Goal: Task Accomplishment & Management: Use online tool/utility

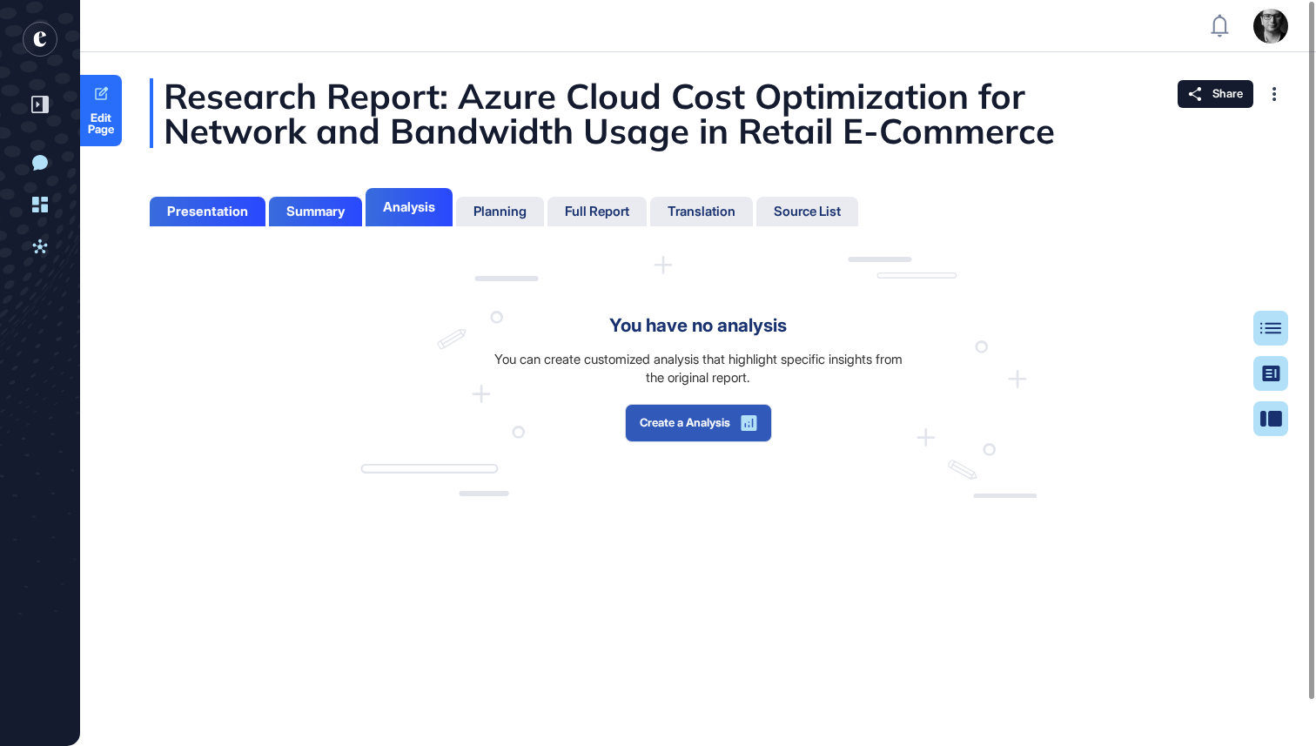
scroll to position [8, 1]
click at [413, 206] on div "Analysis" at bounding box center [409, 207] width 52 height 16
click at [585, 212] on div "Full Report" at bounding box center [597, 212] width 64 height 16
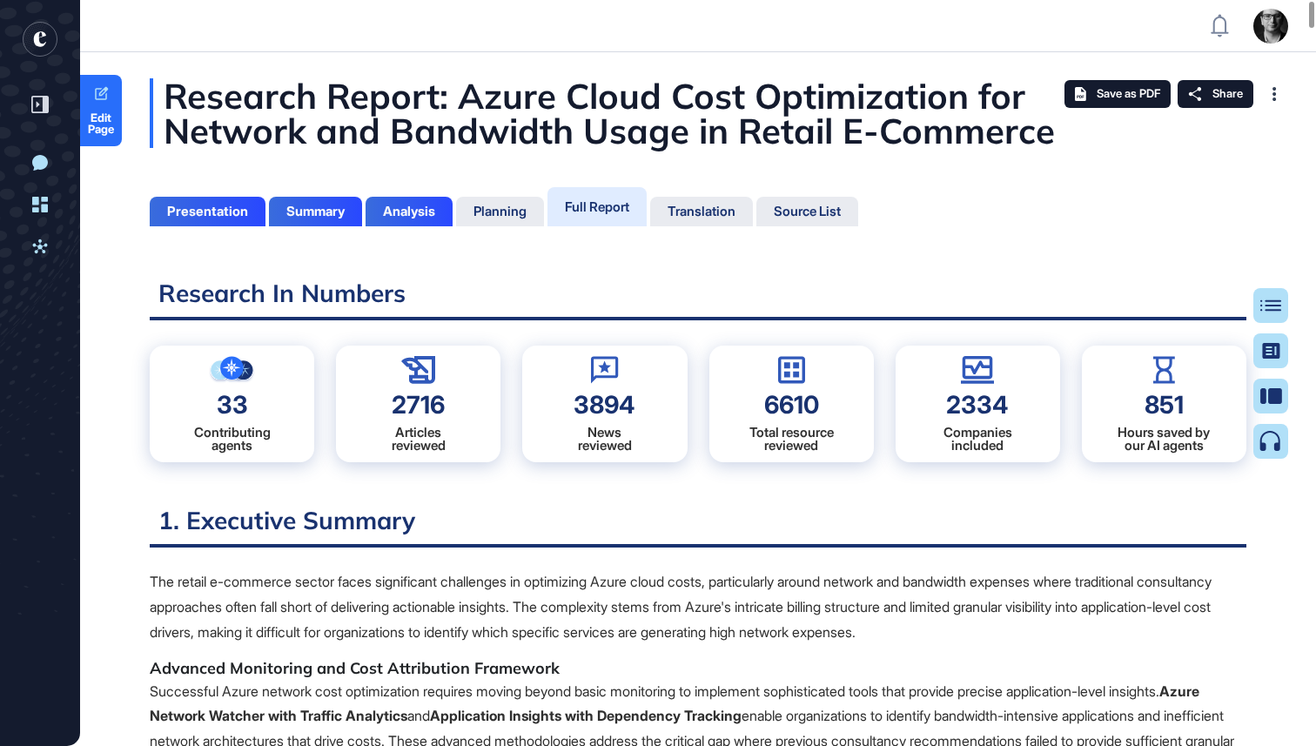
scroll to position [659, 4]
click at [634, 148] on div "Research Report: Azure Cloud Cost Optimization for Network and Bandwidth Usage …" at bounding box center [698, 113] width 1097 height 70
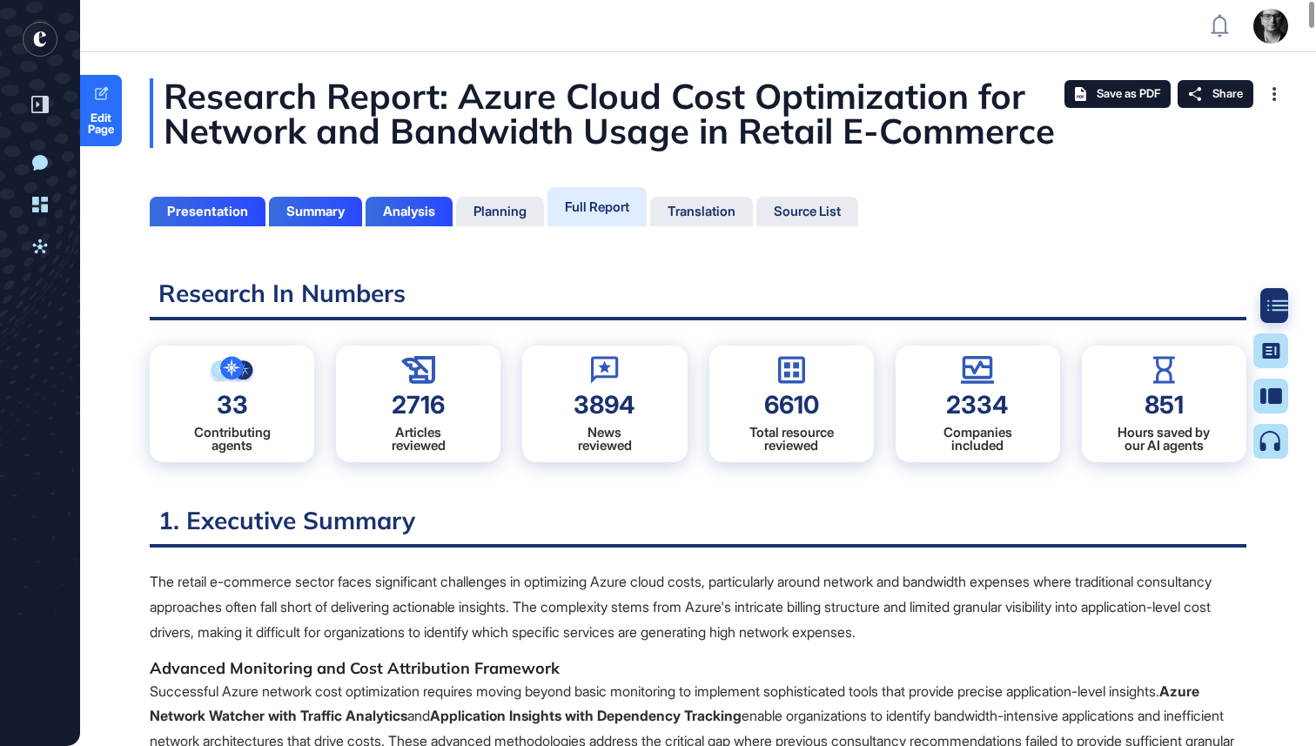
click at [1272, 304] on icon at bounding box center [1277, 305] width 21 height 12
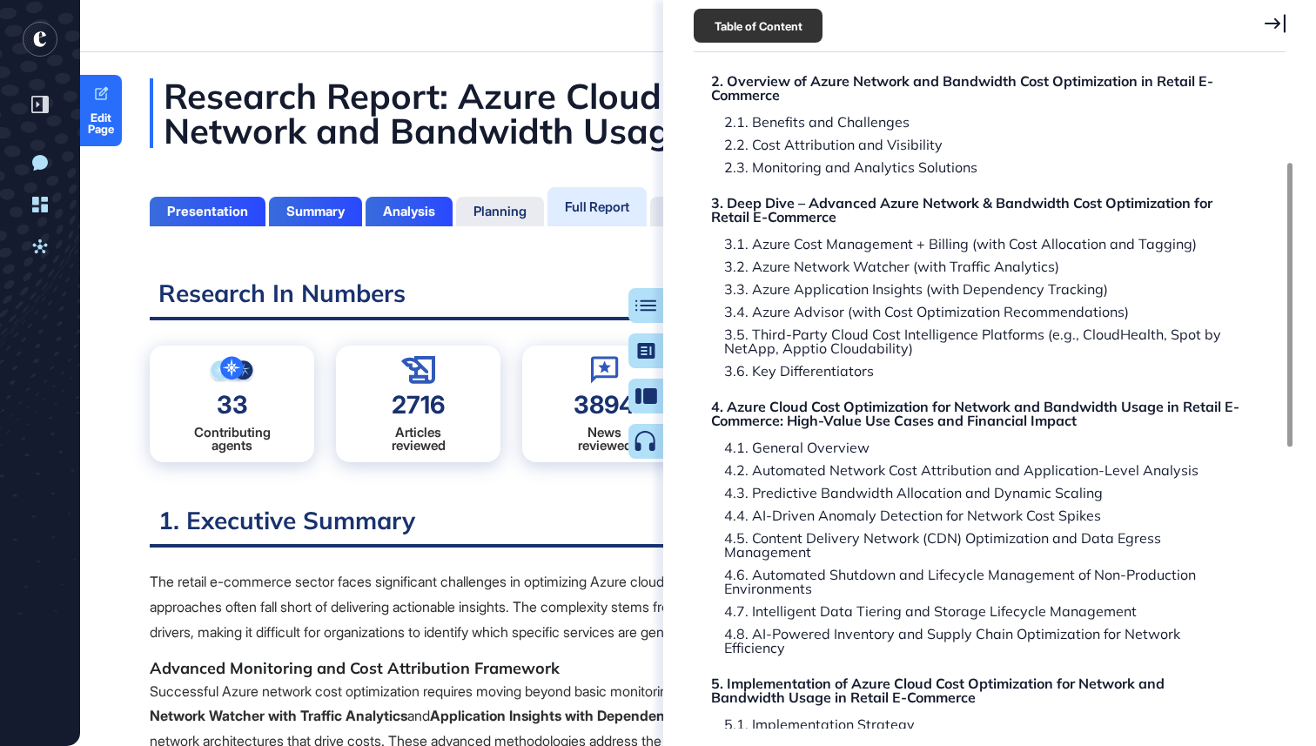
scroll to position [202, 0]
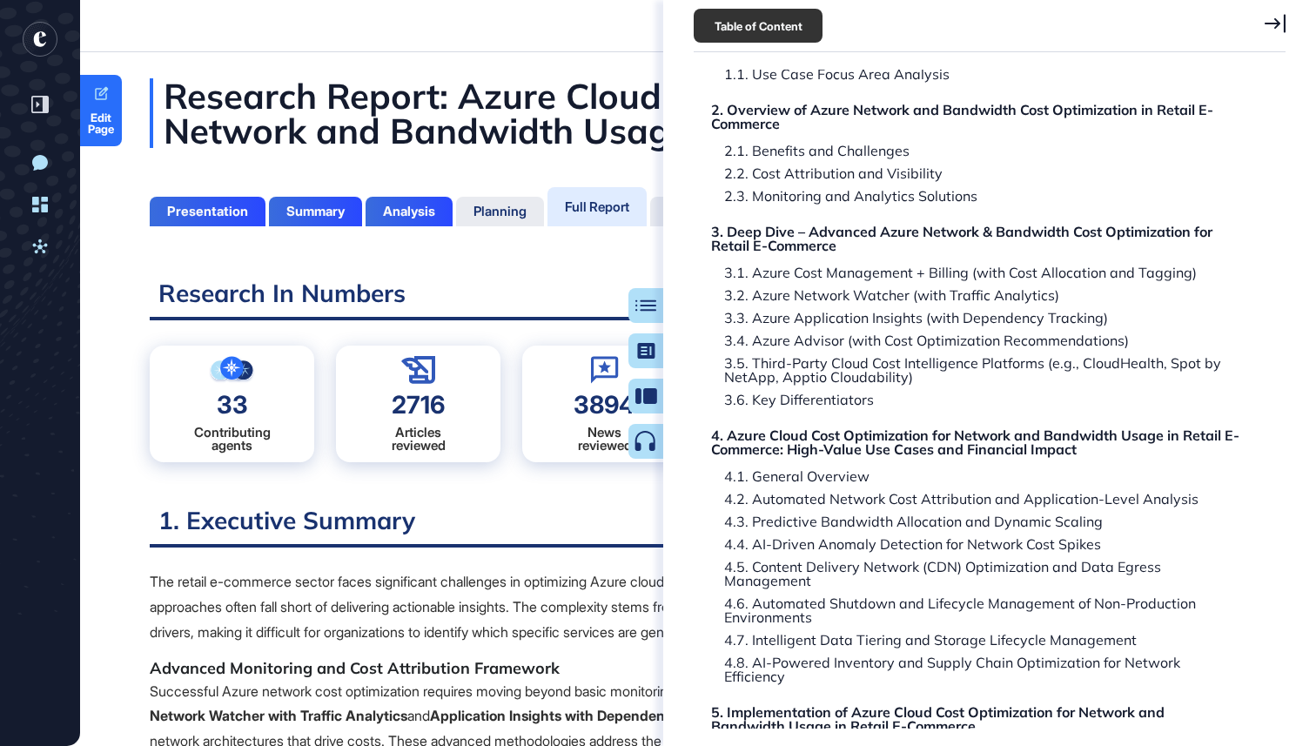
click at [1285, 16] on icon at bounding box center [1275, 23] width 21 height 18
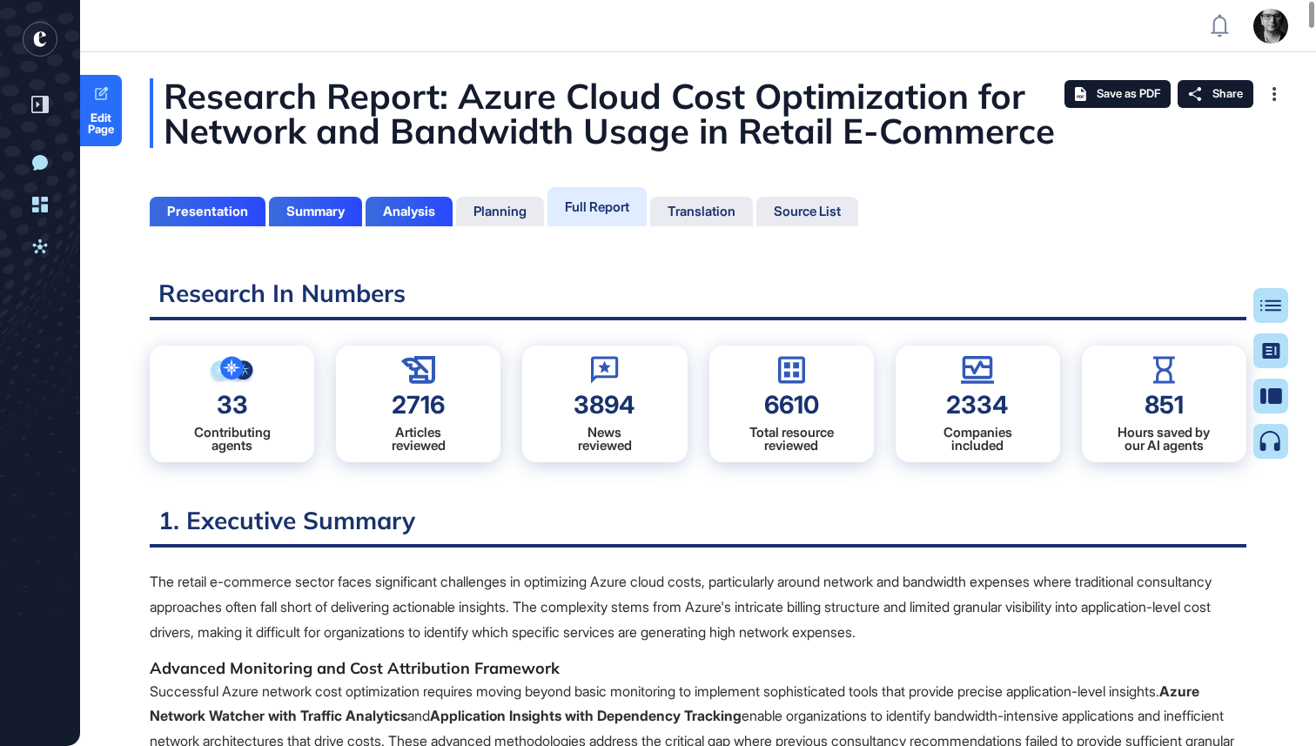
click at [460, 287] on h2 "Research In Numbers" at bounding box center [698, 299] width 1097 height 43
drag, startPoint x: 395, startPoint y: 400, endPoint x: 457, endPoint y: 400, distance: 61.8
click at [457, 400] on div "2716 Articles reviewed" at bounding box center [418, 404] width 164 height 117
drag, startPoint x: 639, startPoint y: 404, endPoint x: 535, endPoint y: 402, distance: 103.6
click at [535, 402] on div "3894 News reviewed" at bounding box center [604, 404] width 164 height 117
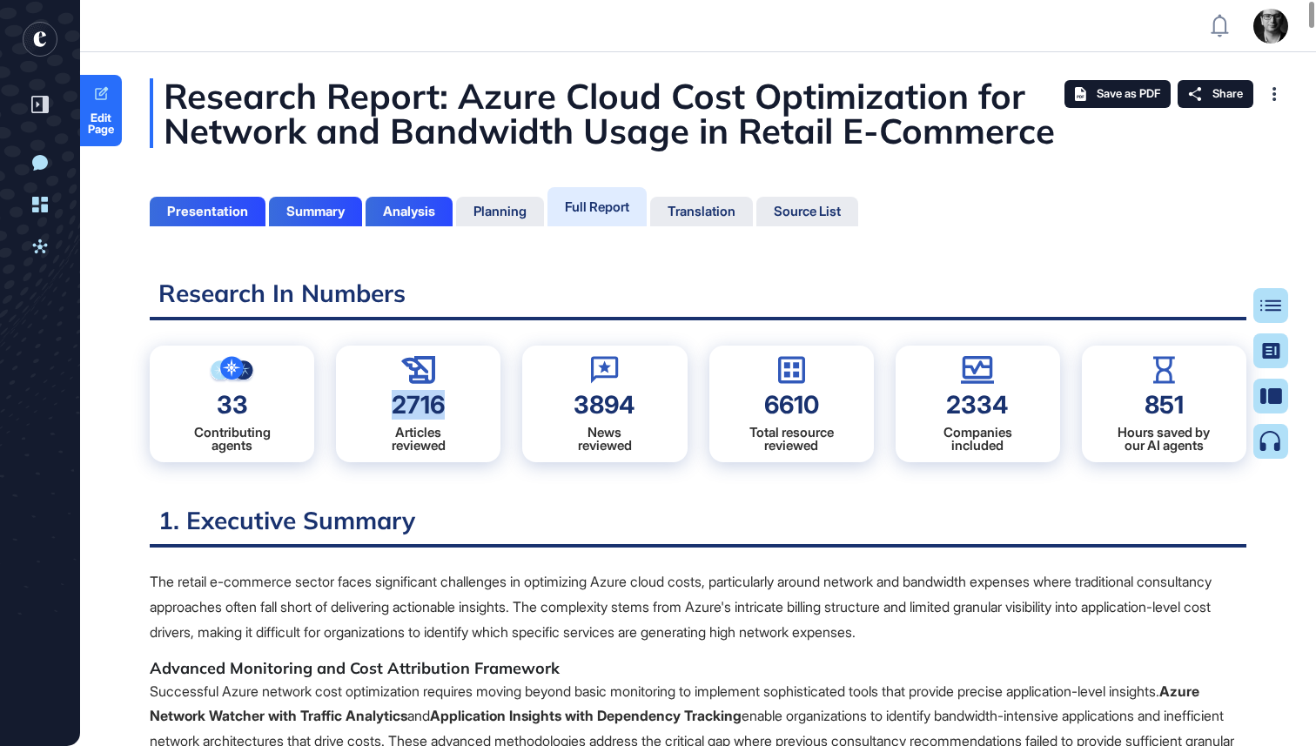
drag, startPoint x: 458, startPoint y: 407, endPoint x: 391, endPoint y: 407, distance: 67.0
click at [391, 407] on div "2716 Articles reviewed" at bounding box center [418, 404] width 164 height 117
drag, startPoint x: 943, startPoint y: 408, endPoint x: 1024, endPoint y: 413, distance: 81.1
click at [1024, 413] on div "2334 Companies included" at bounding box center [978, 404] width 164 height 117
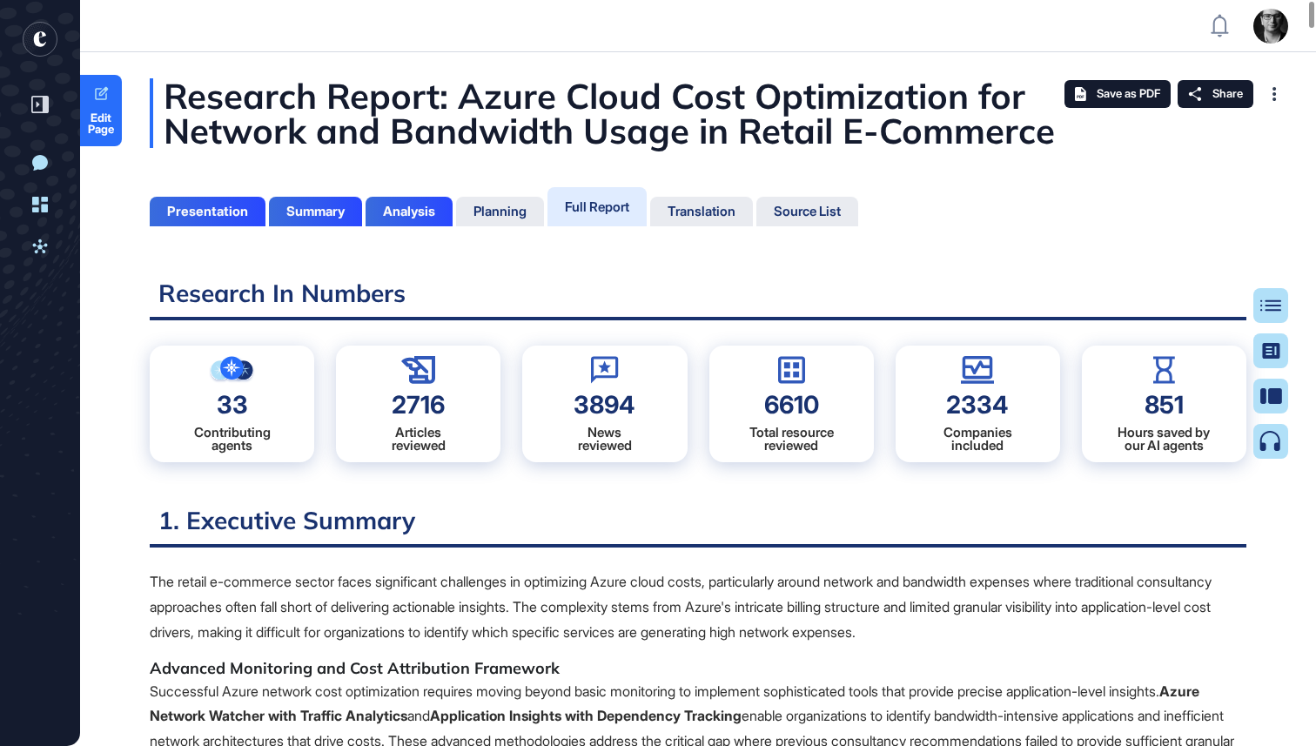
click at [760, 310] on h2 "Research In Numbers" at bounding box center [698, 299] width 1097 height 43
click at [760, 309] on h2 "Research In Numbers" at bounding box center [698, 299] width 1097 height 43
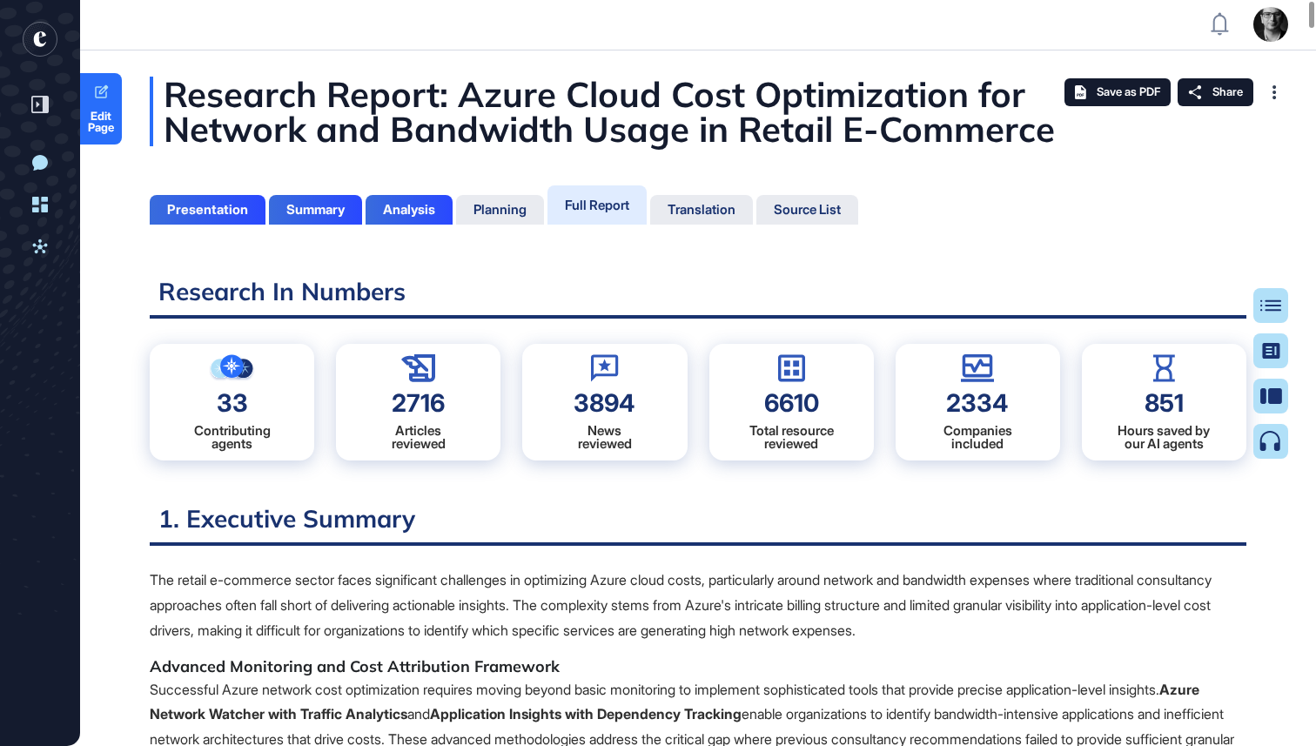
scroll to position [0, 0]
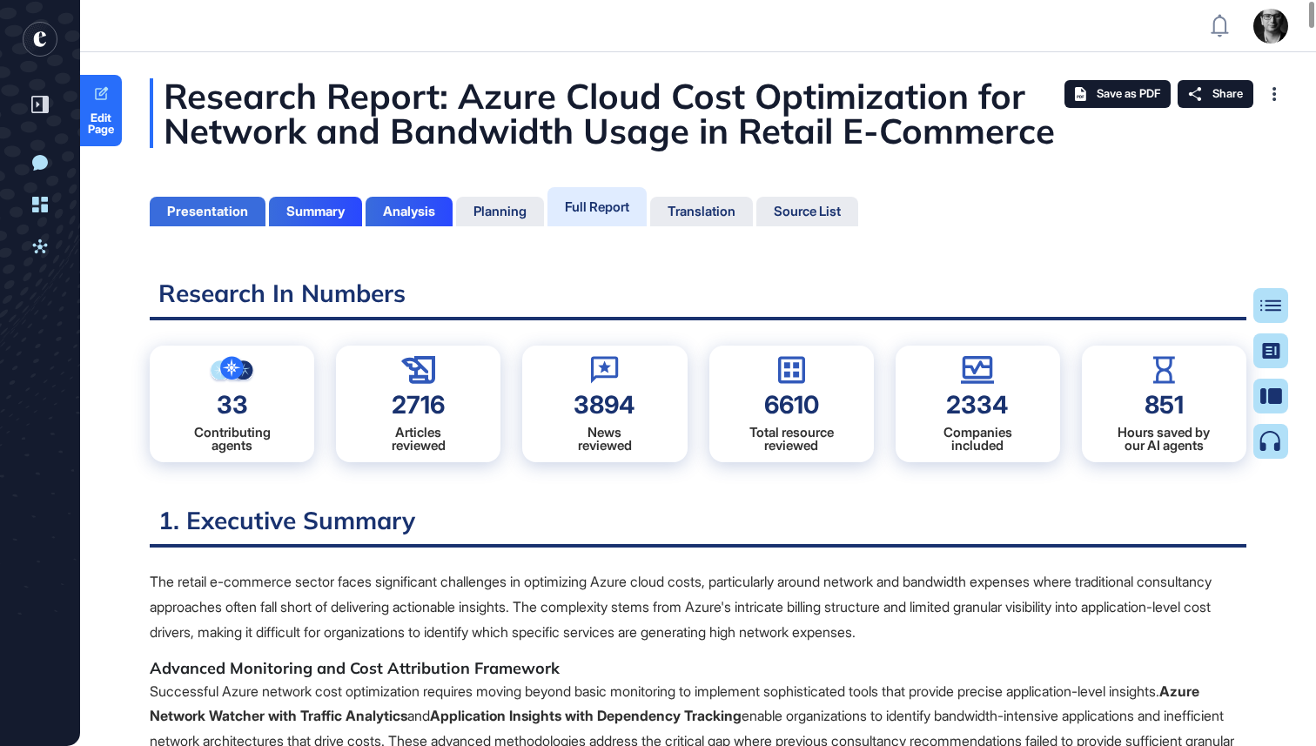
click at [231, 220] on div "Presentation" at bounding box center [208, 212] width 116 height 30
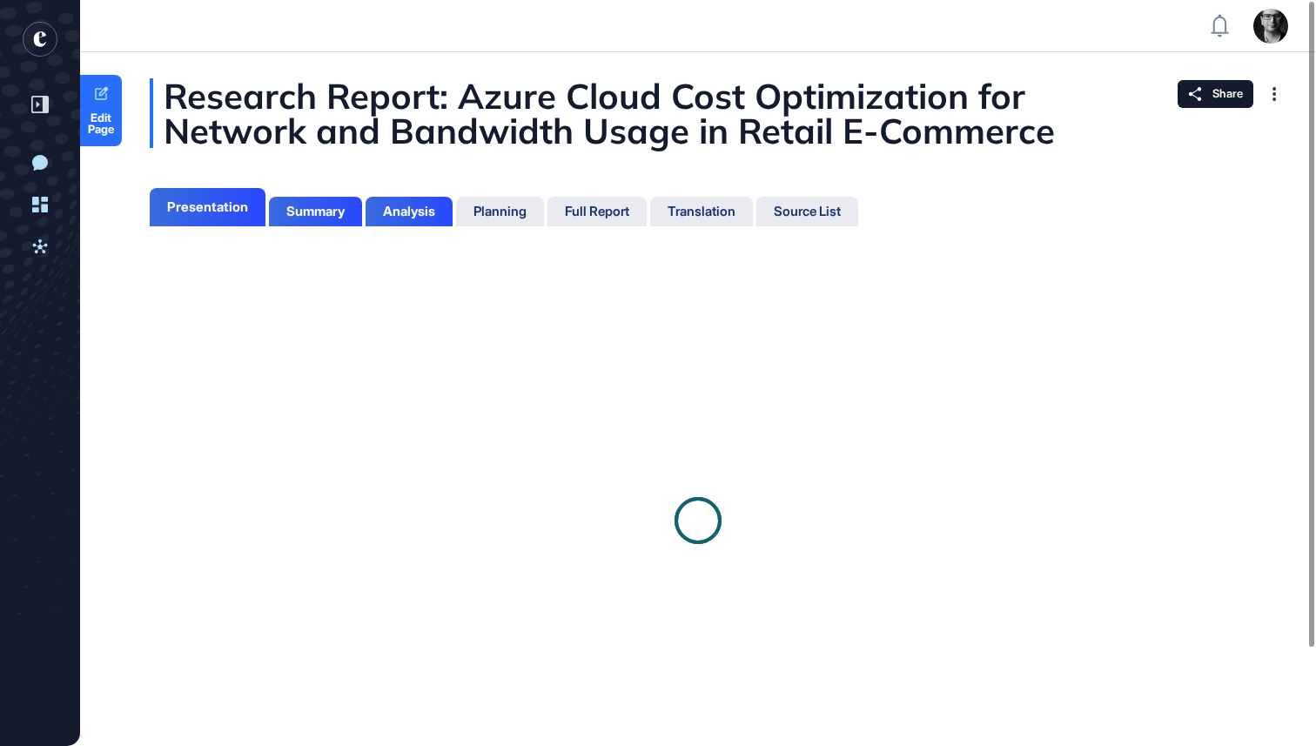
scroll to position [8, 1]
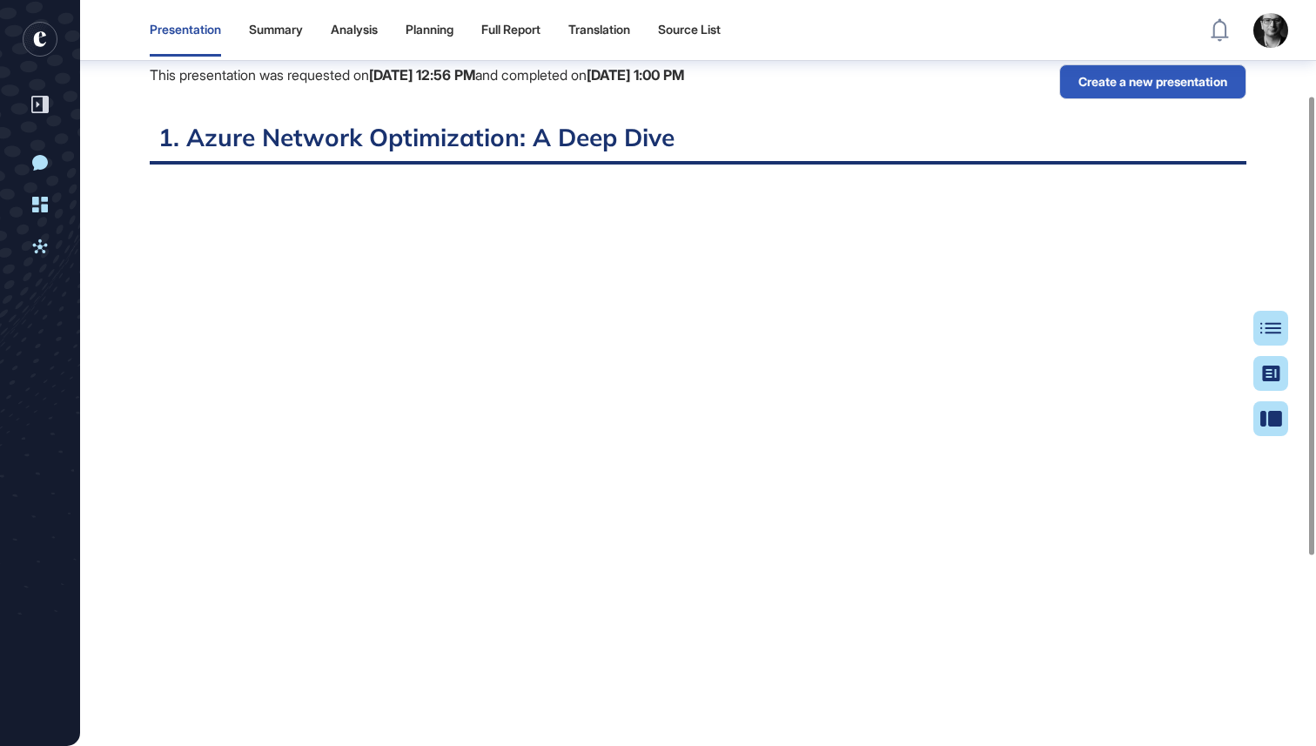
scroll to position [152, 0]
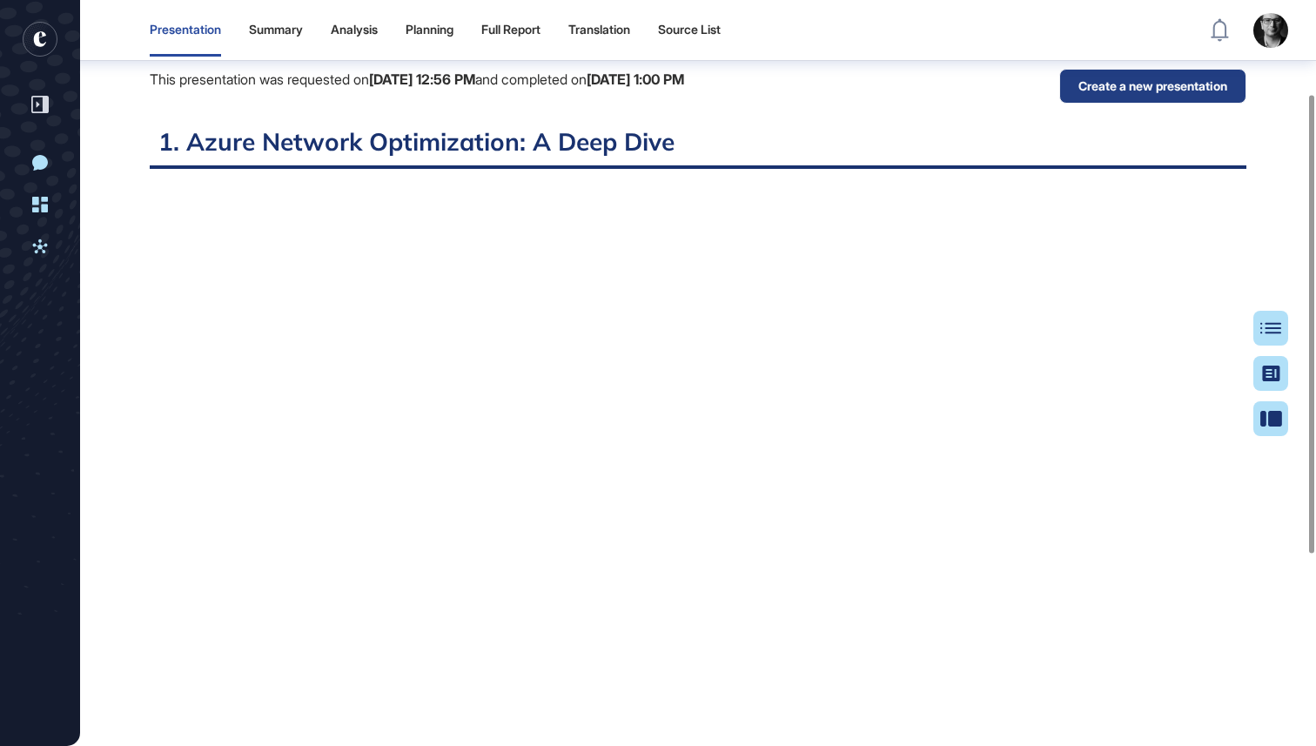
click at [1161, 75] on button "Create a new presentation" at bounding box center [1152, 86] width 187 height 35
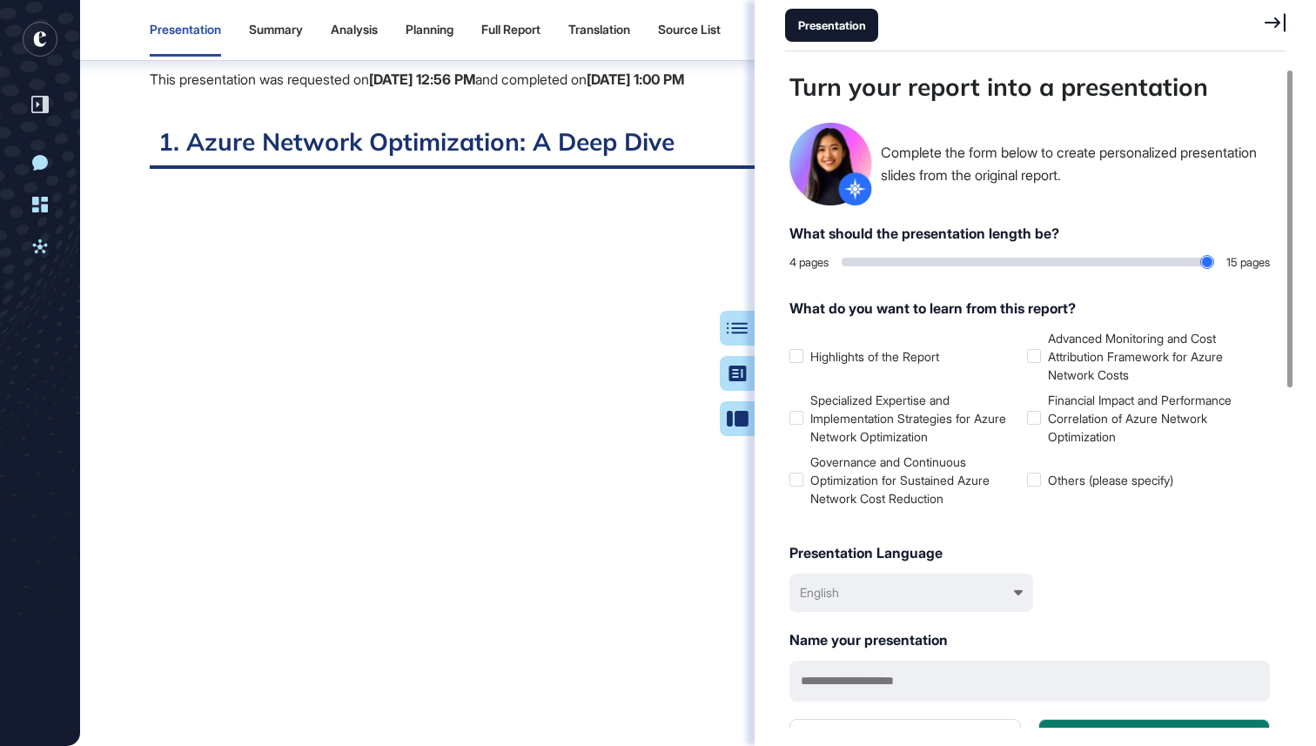
scroll to position [659, 505]
click at [914, 415] on label "Specialized Expertise and Implementation Strategies for Azure Network Optimizat…" at bounding box center [904, 418] width 231 height 55
click at [896, 493] on label "Governance and Continuous Optimization for Sustained Azure Network Cost Reducti…" at bounding box center [904, 480] width 231 height 55
click at [1001, 594] on div "English" at bounding box center [911, 593] width 244 height 38
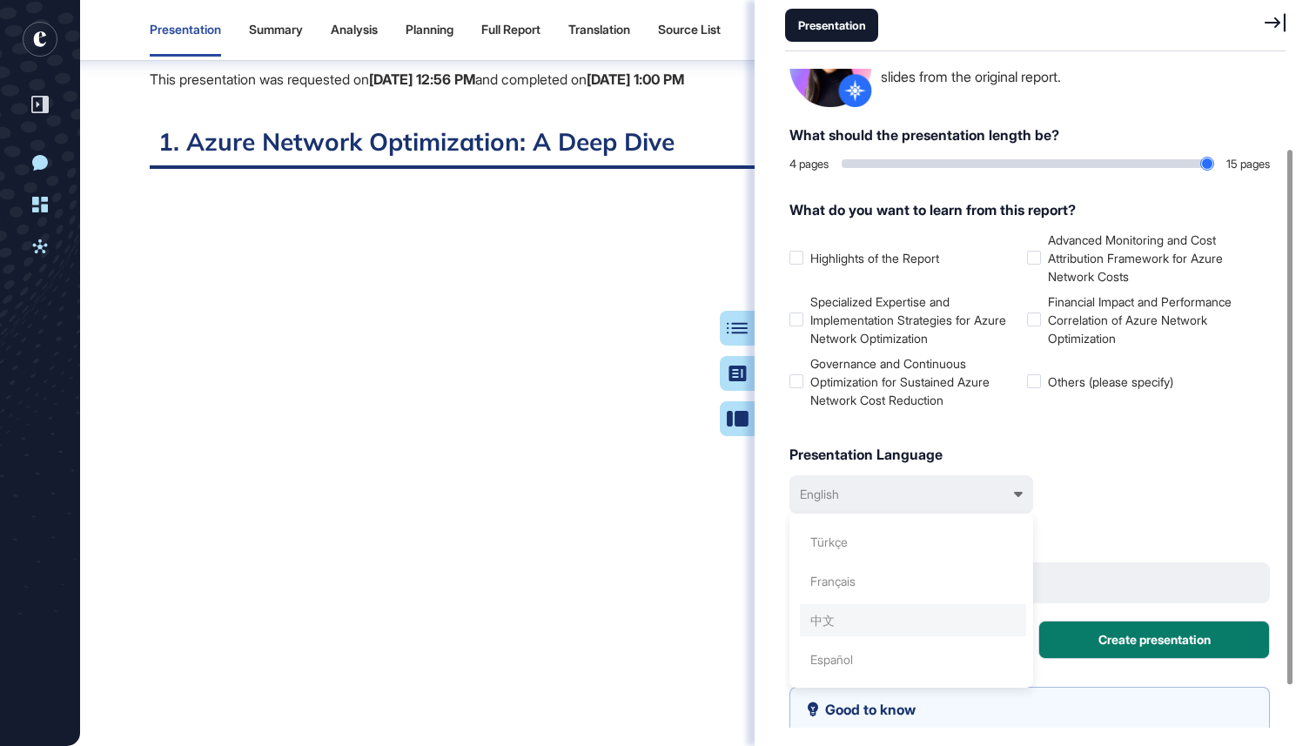
scroll to position [3, 0]
click at [1117, 455] on div "Presentation Language" at bounding box center [1029, 454] width 480 height 21
click at [1275, 21] on icon at bounding box center [1275, 22] width 21 height 19
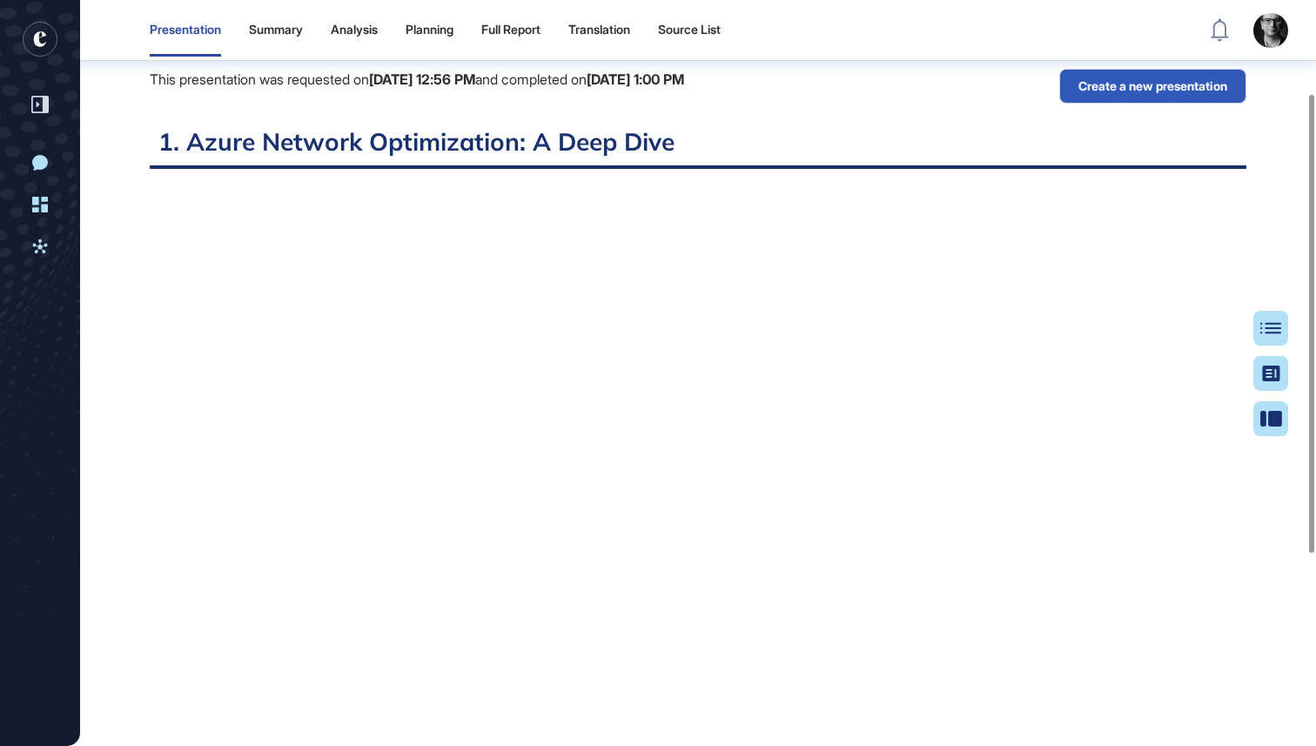
scroll to position [0, 0]
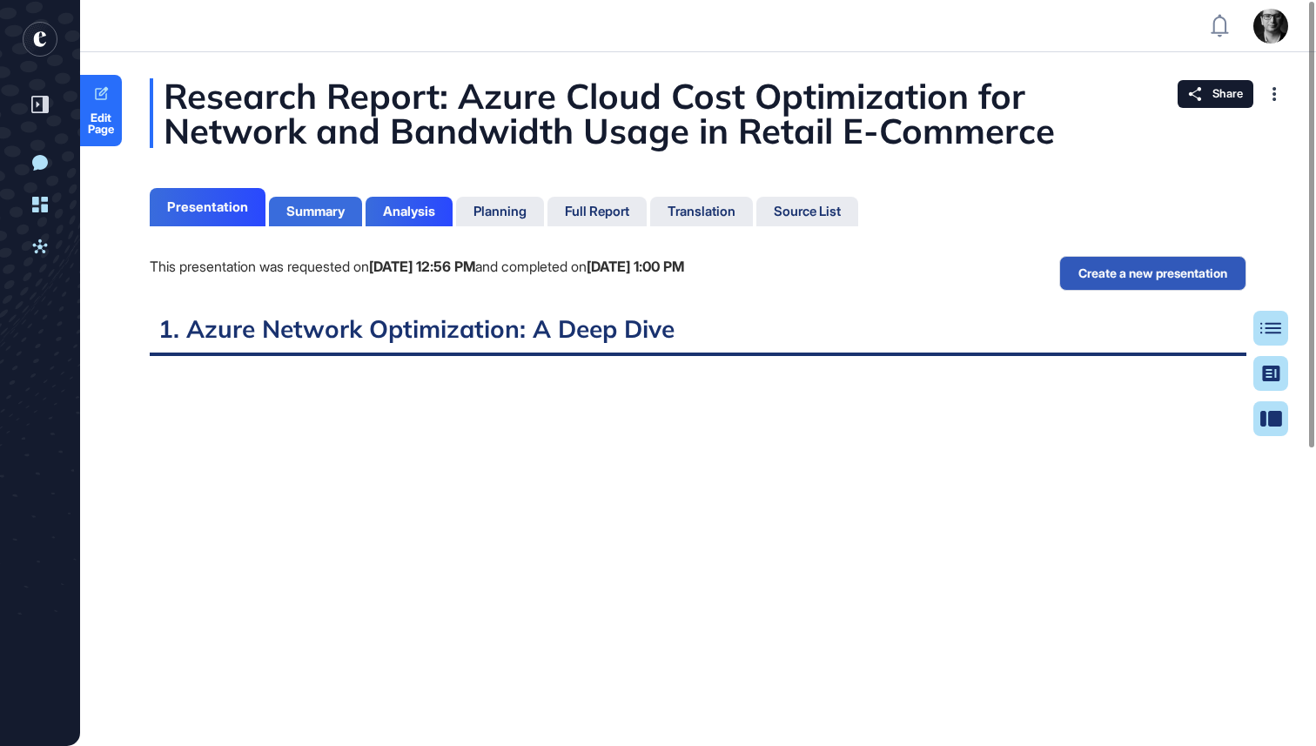
click at [319, 212] on div "Summary" at bounding box center [315, 212] width 58 height 16
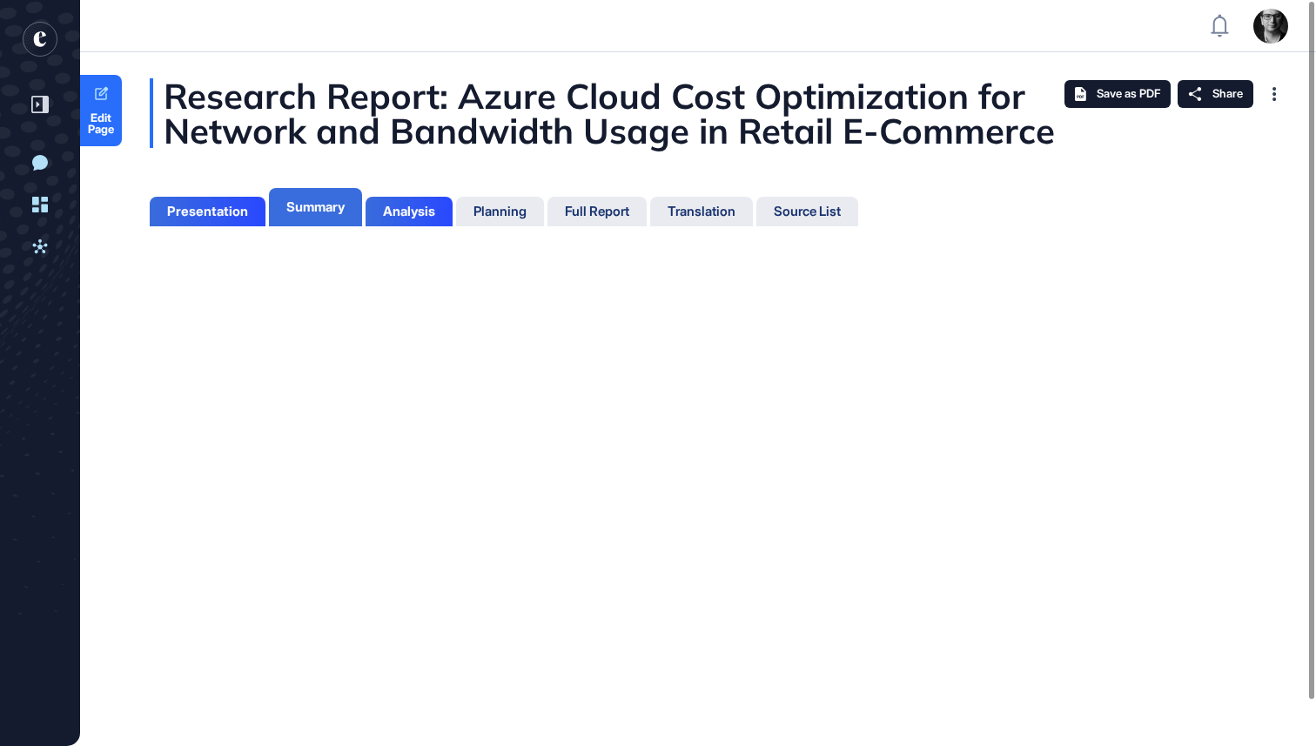
scroll to position [8, 1]
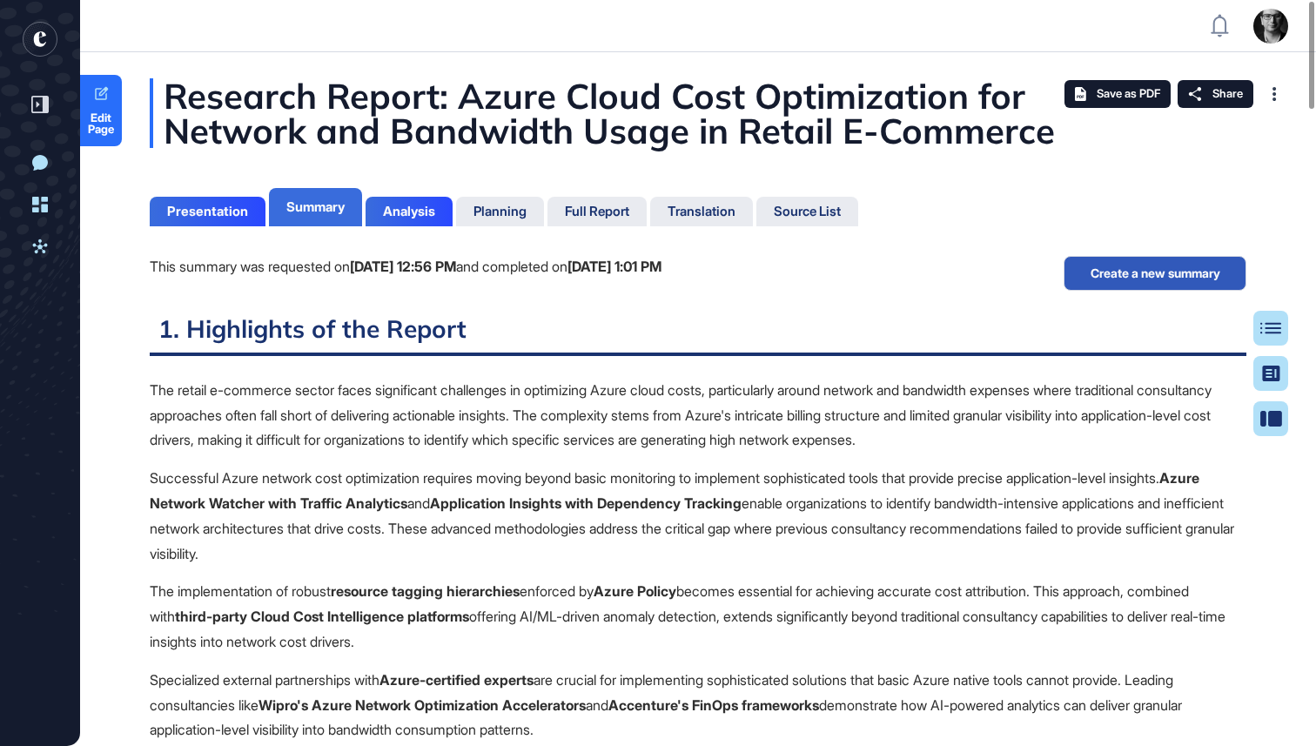
scroll to position [8, 1]
click at [411, 210] on div "Analysis" at bounding box center [409, 212] width 52 height 16
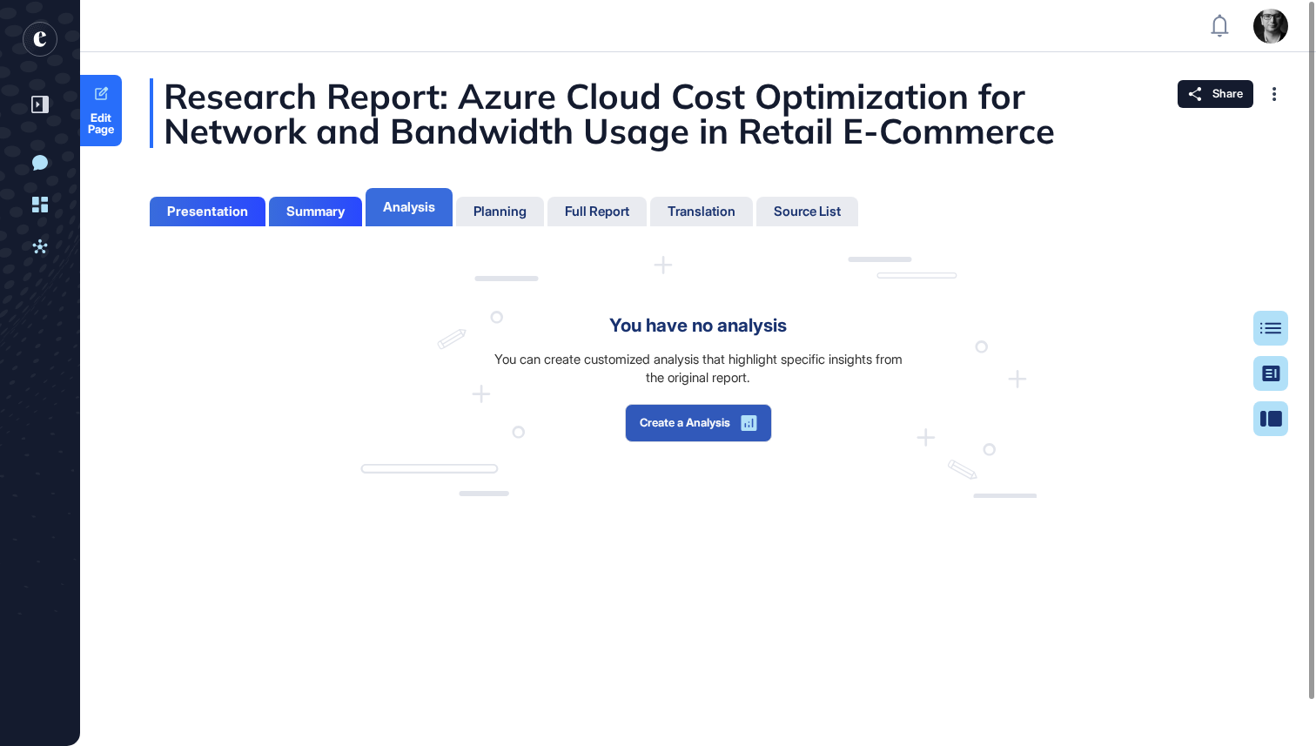
scroll to position [8, 1]
click at [697, 429] on button "Create a Analysis" at bounding box center [698, 423] width 147 height 38
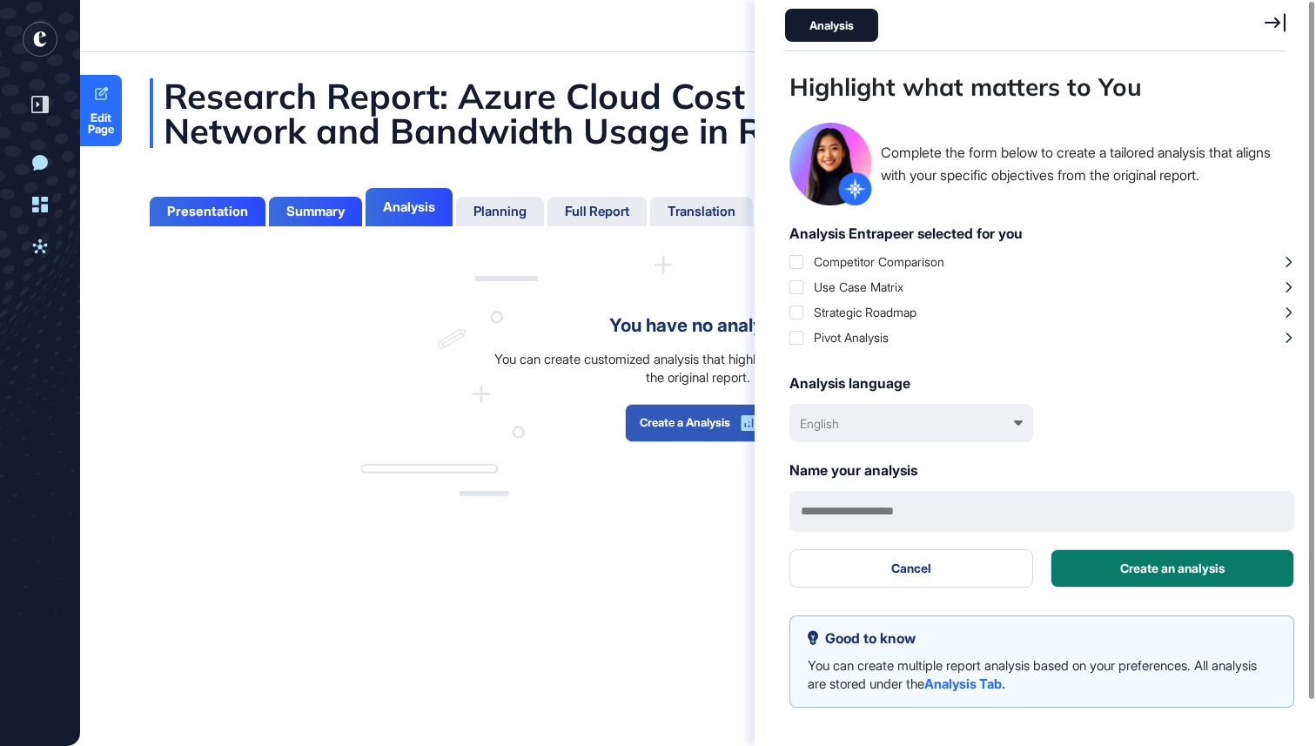
click at [1273, 19] on icon at bounding box center [1275, 22] width 21 height 19
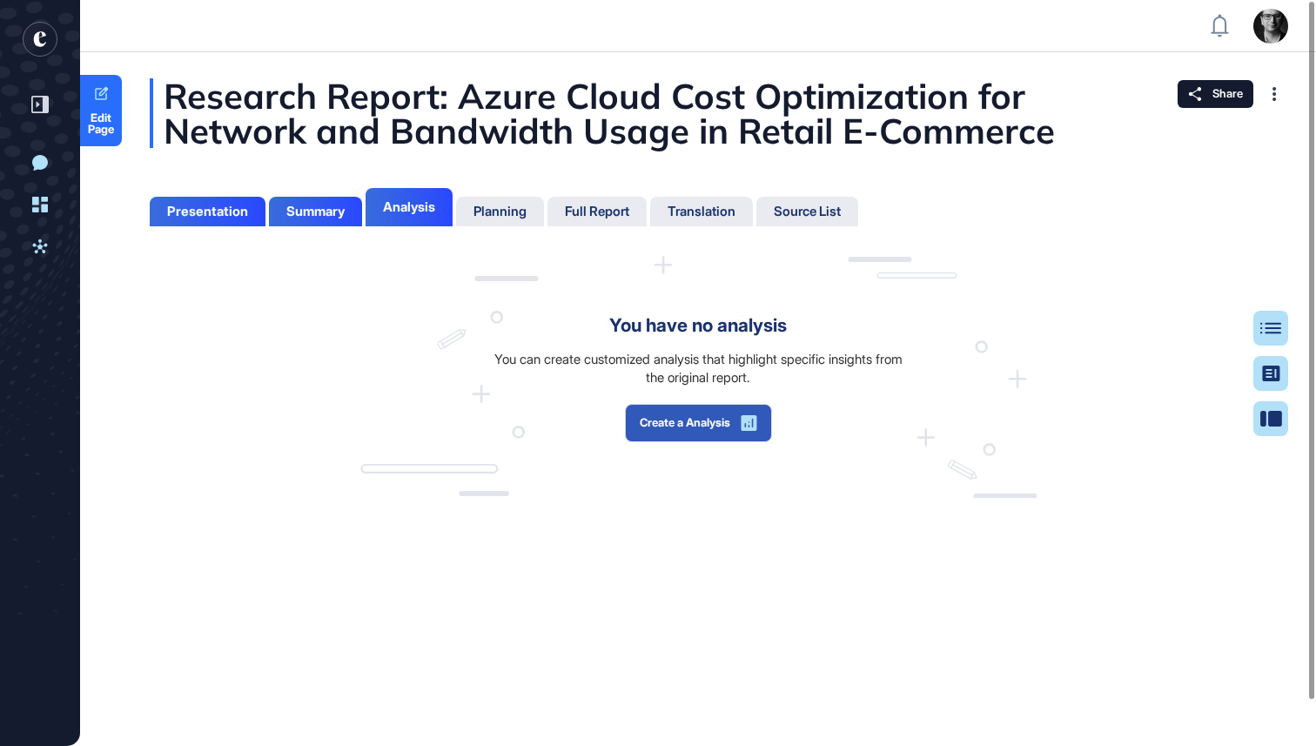
click at [844, 279] on div "You have no analysis You can create customized analysis that highlight specific…" at bounding box center [698, 377] width 676 height 242
click at [628, 291] on div "You have no analysis You can create customized analysis that highlight specific…" at bounding box center [698, 377] width 676 height 242
click at [632, 291] on div "You have no analysis You can create customized analysis that highlight specific…" at bounding box center [698, 377] width 676 height 242
click at [632, 292] on div "You have no analysis You can create customized analysis that highlight specific…" at bounding box center [698, 377] width 676 height 242
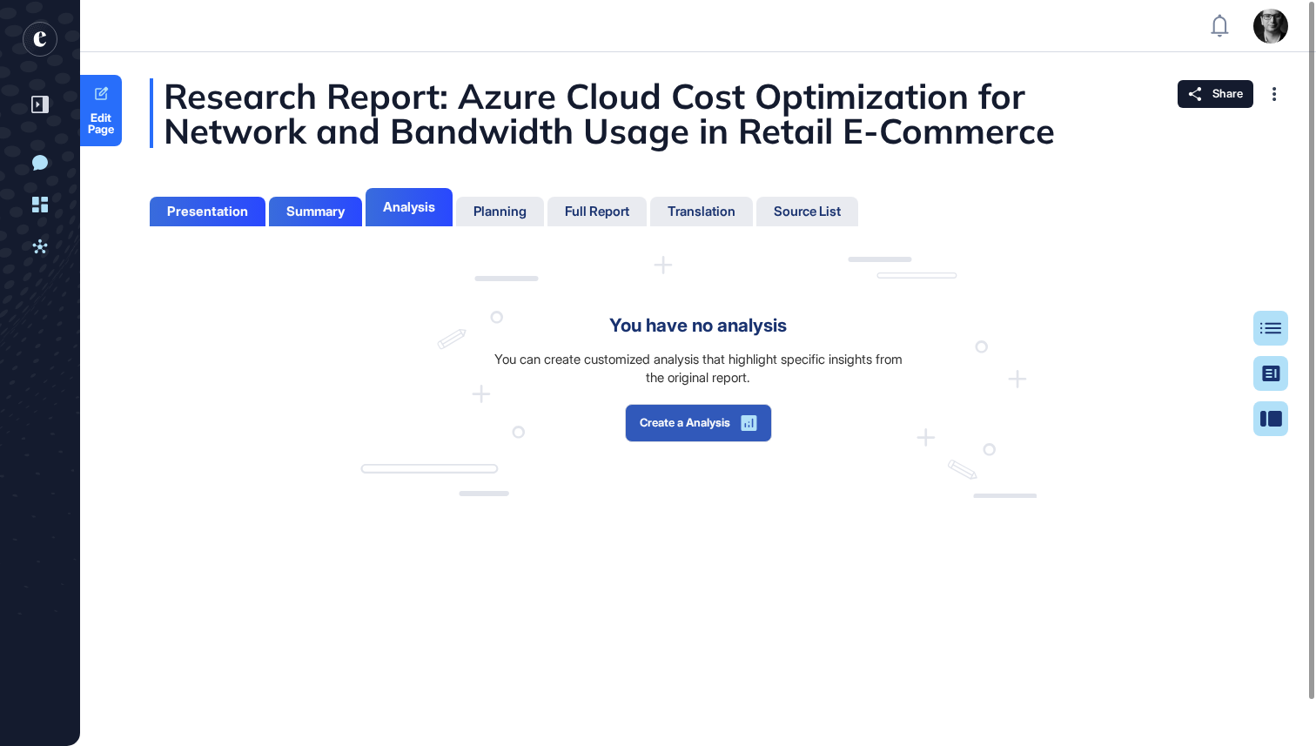
click at [822, 292] on div "You have no analysis You can create customized analysis that highlight specific…" at bounding box center [698, 377] width 676 height 242
click at [576, 265] on div "You have no analysis You can create customized analysis that highlight specific…" at bounding box center [698, 377] width 676 height 242
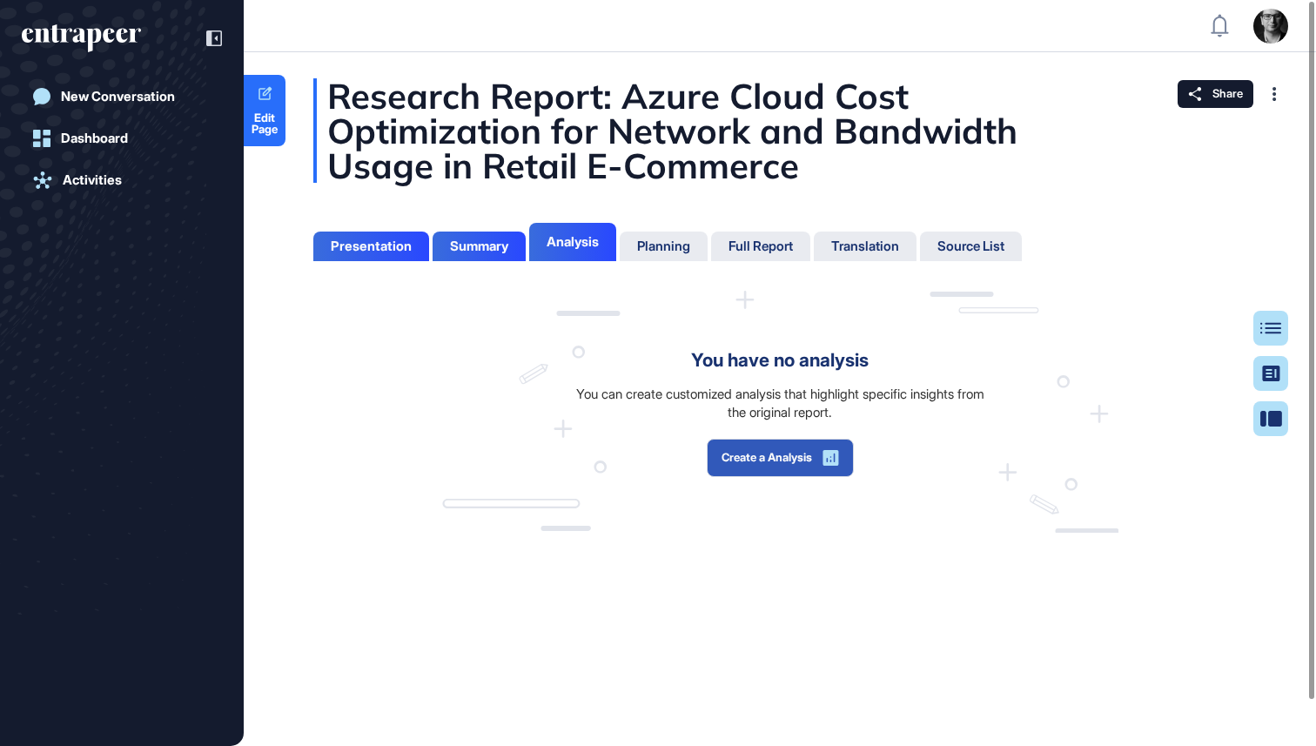
scroll to position [659, 4]
